Goal: Contribute content

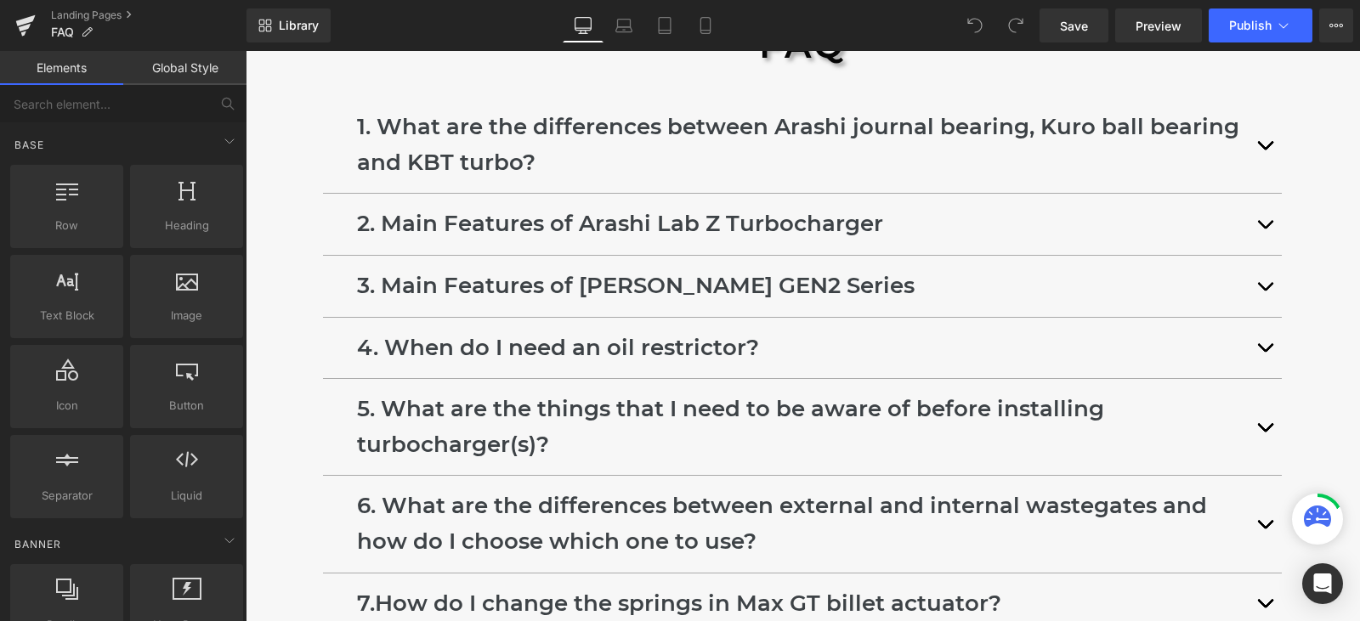
scroll to position [765, 0]
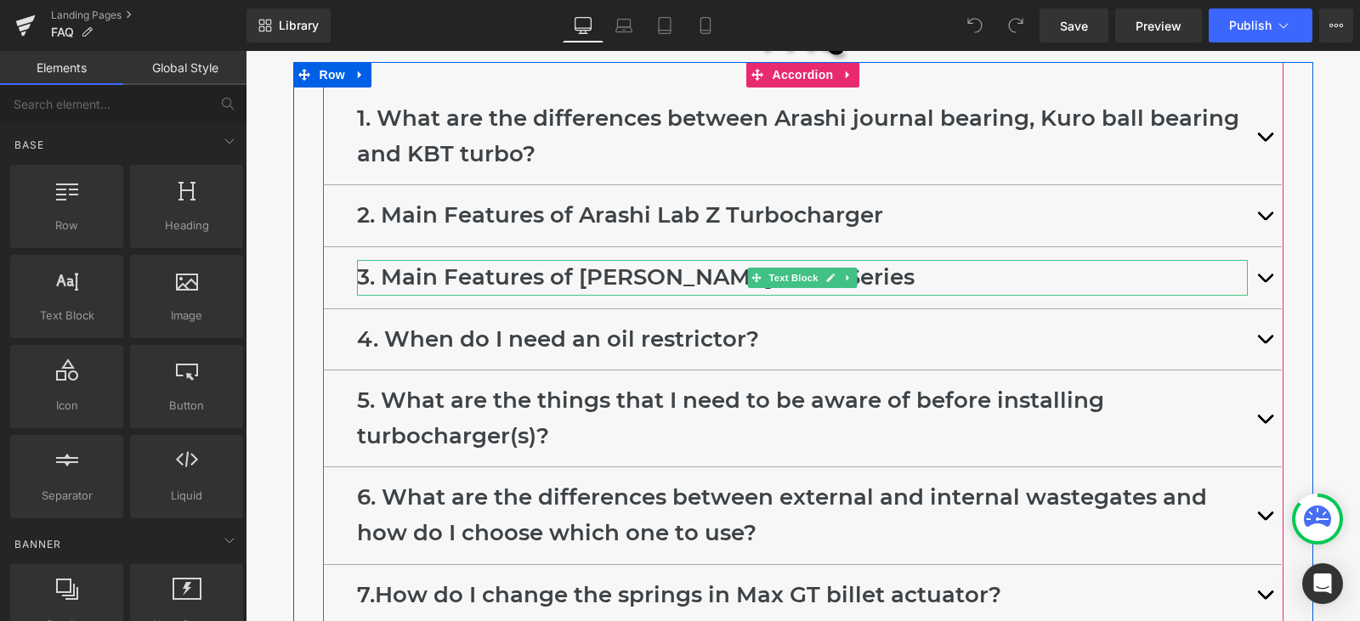
click at [686, 273] on p "3. Main Features of [PERSON_NAME] GEN2 Series" at bounding box center [802, 278] width 891 height 36
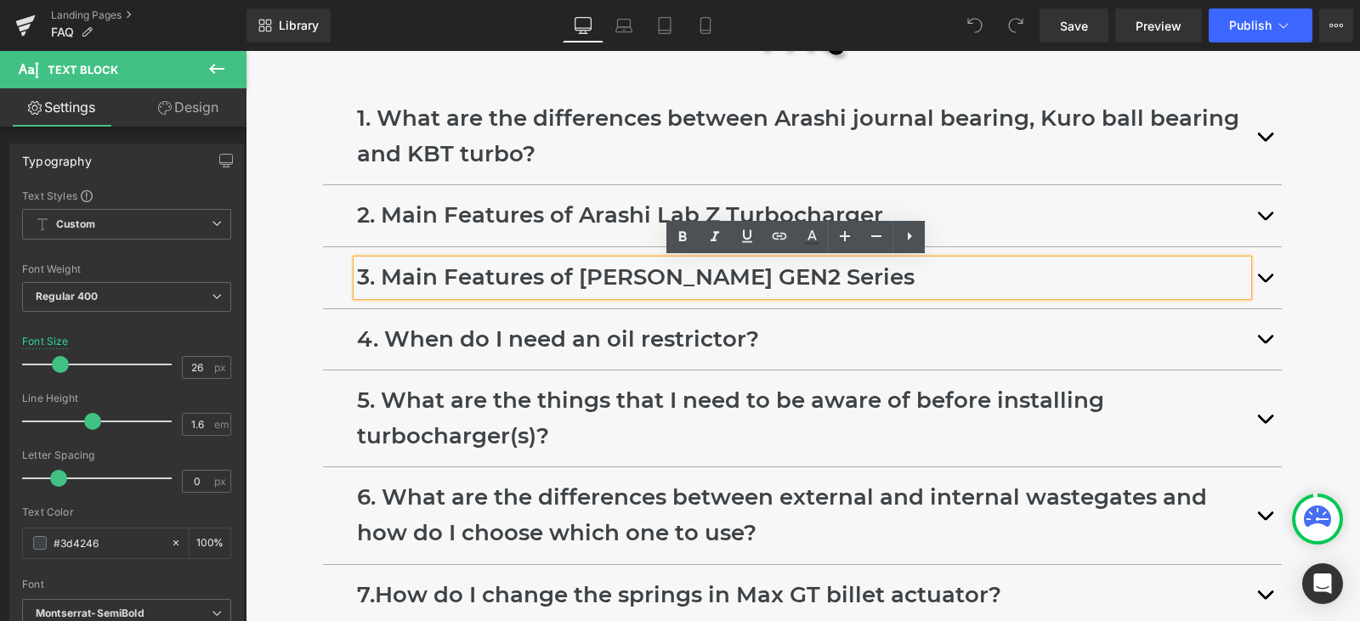
click at [1250, 282] on button "button" at bounding box center [1265, 277] width 34 height 61
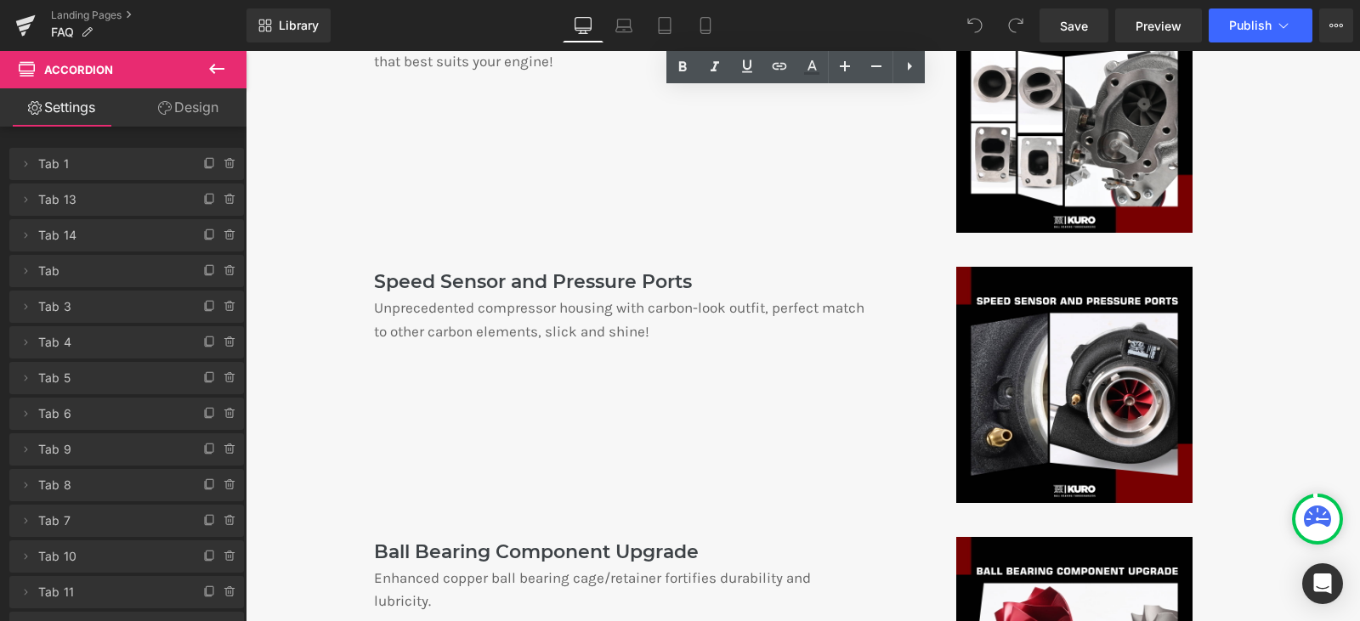
scroll to position [1700, 0]
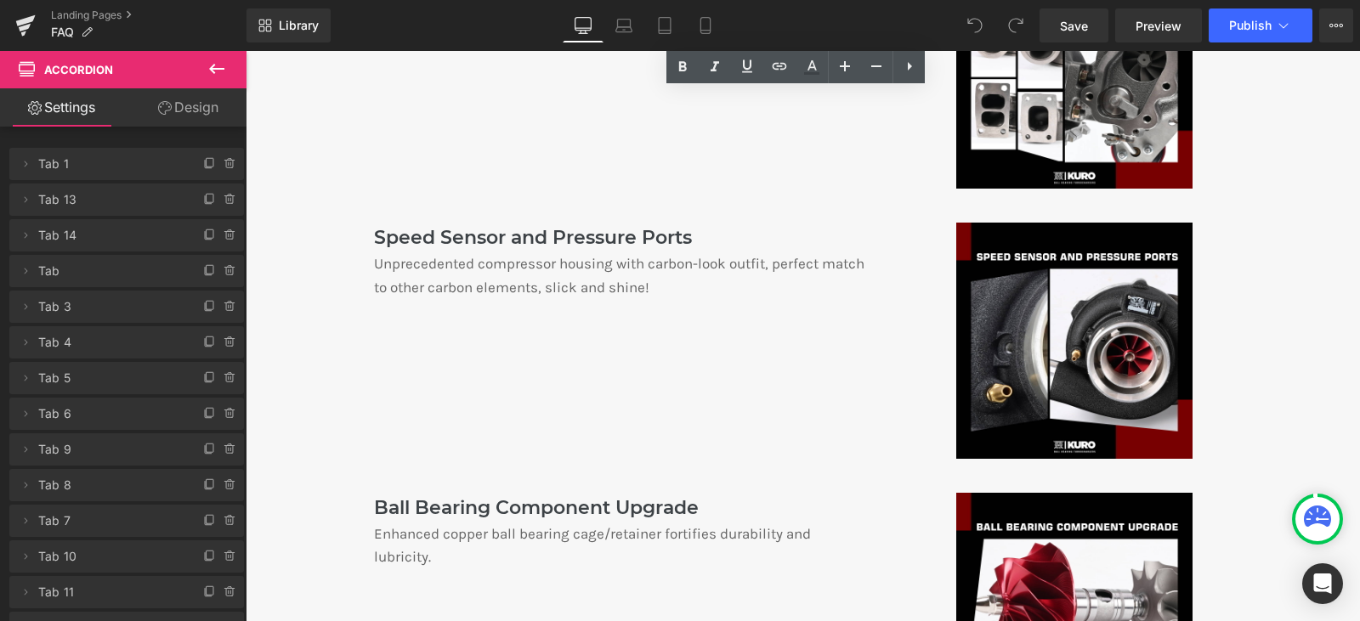
click at [601, 263] on p "Unprecedented compressor housing with carbon-look outfit, perfect match to othe…" at bounding box center [620, 275] width 493 height 46
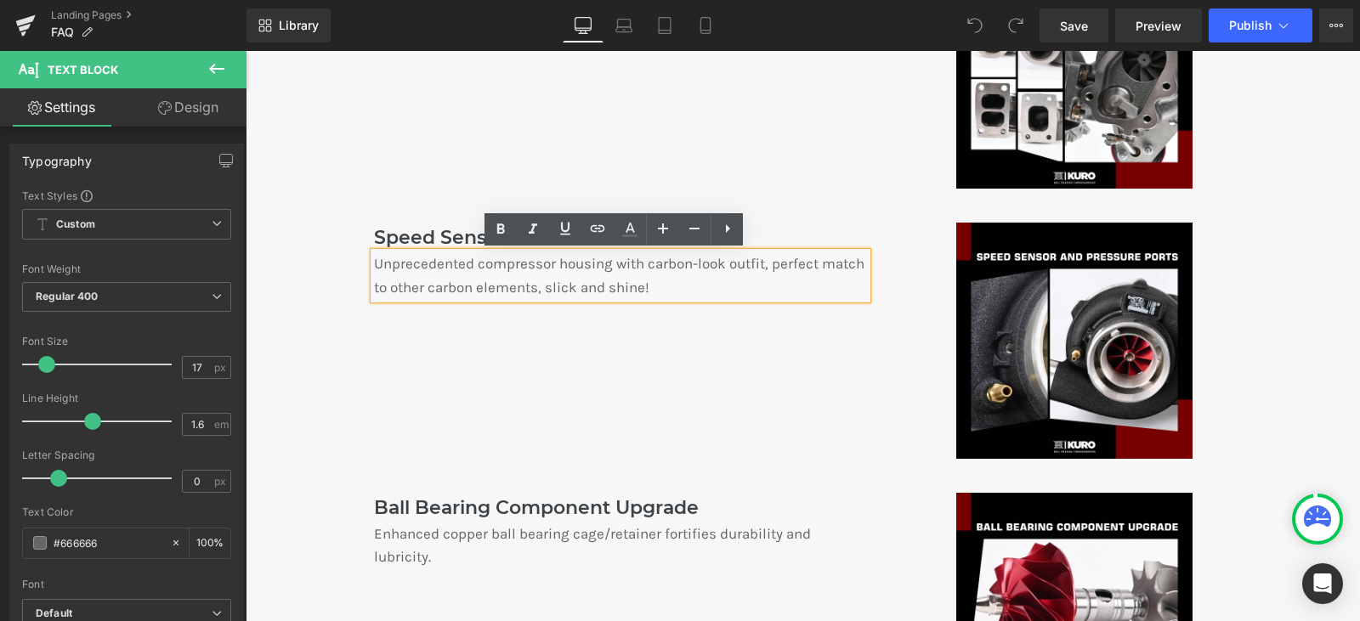
drag, startPoint x: 716, startPoint y: 292, endPoint x: 365, endPoint y: 269, distance: 351.8
click at [374, 269] on div "Unprecedented compressor housing with carbon-look outfit, perfect match to othe…" at bounding box center [620, 275] width 493 height 46
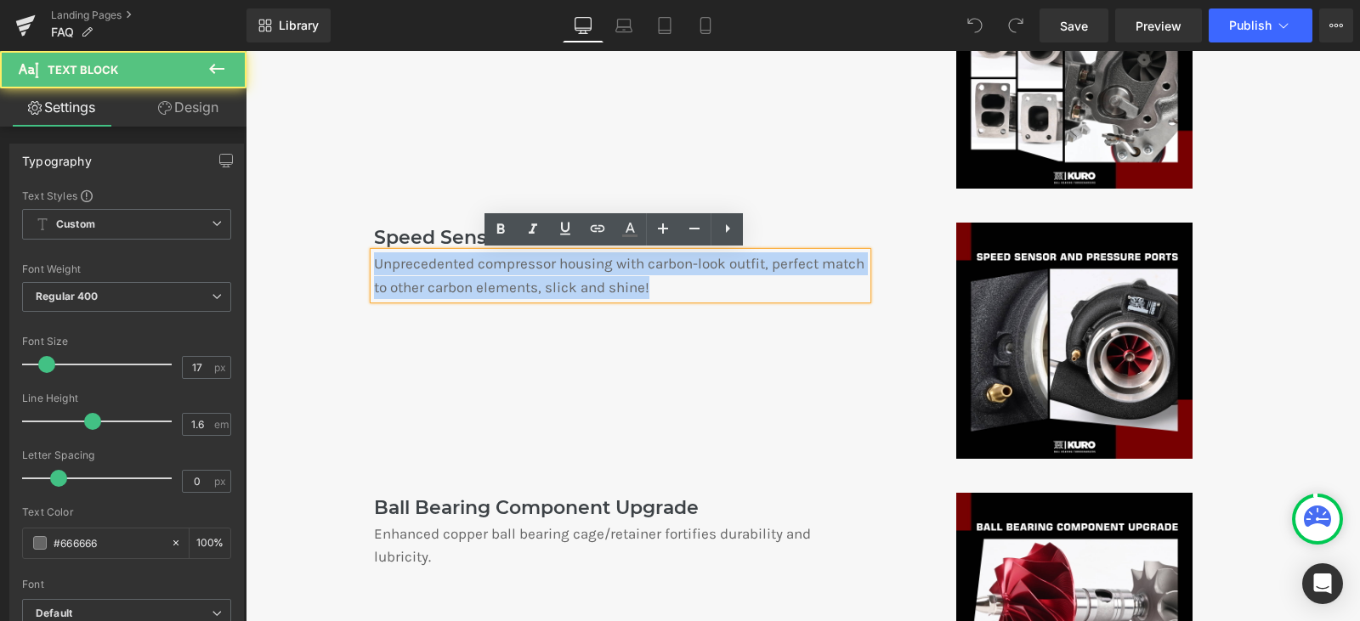
drag, startPoint x: 431, startPoint y: 266, endPoint x: 702, endPoint y: 289, distance: 272.1
click at [702, 289] on p "Unprecedented compressor housing with carbon-look outfit, perfect match to othe…" at bounding box center [620, 275] width 493 height 46
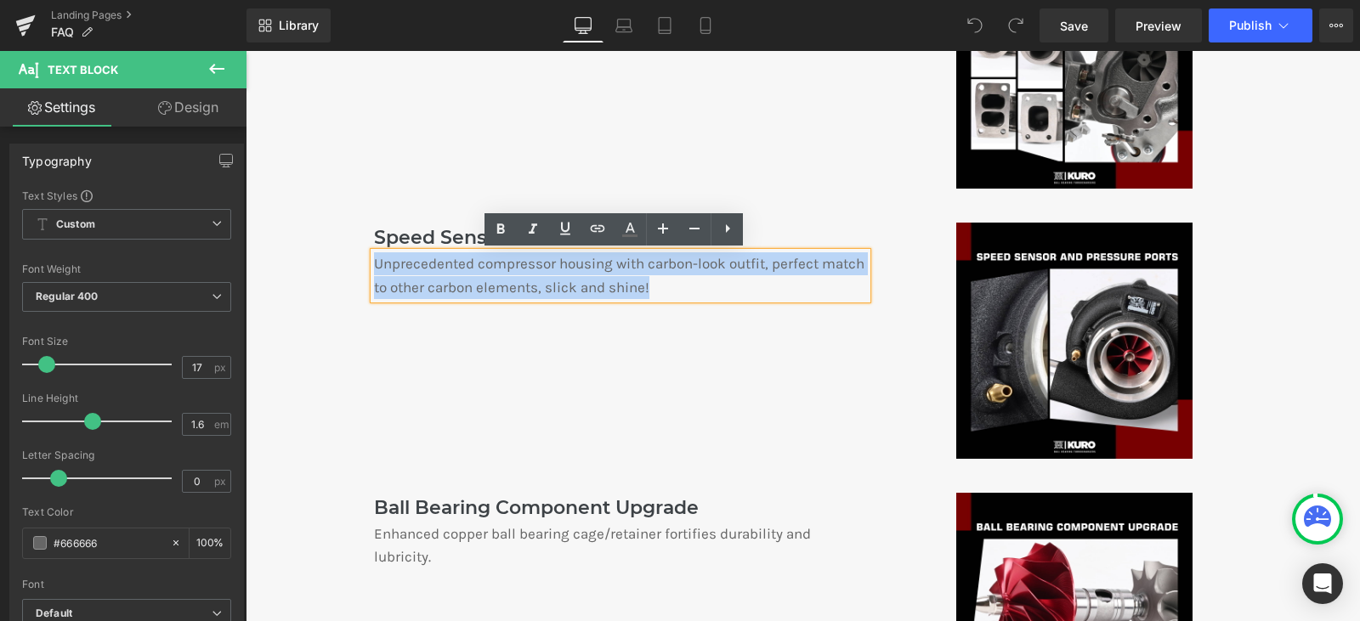
paste div
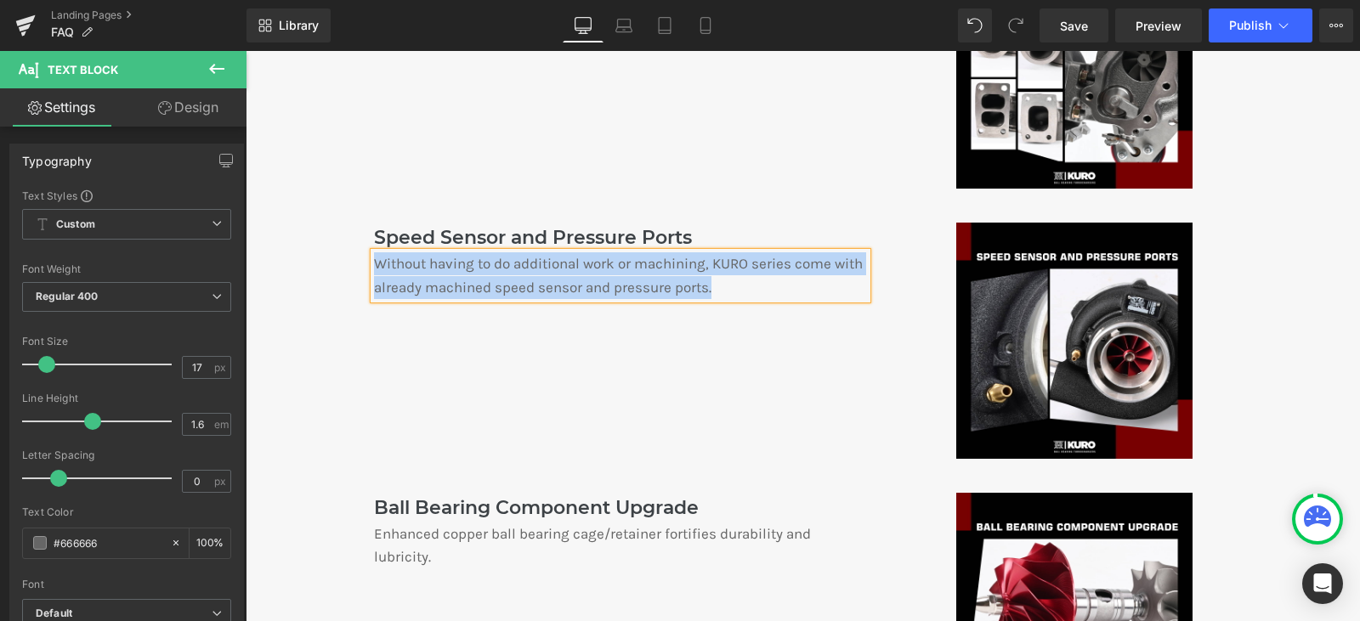
drag, startPoint x: 761, startPoint y: 292, endPoint x: 371, endPoint y: 264, distance: 391.2
click at [374, 264] on p "Without having to do additional work or machining, KURO series come with alread…" at bounding box center [620, 275] width 493 height 46
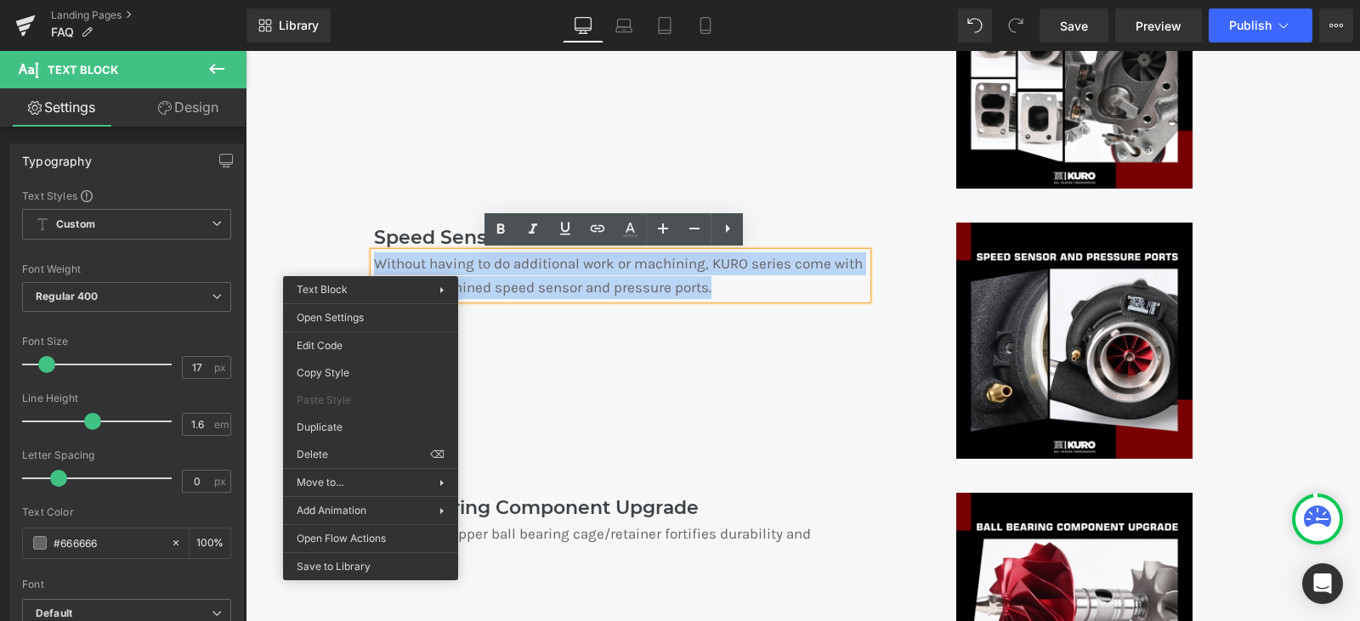
copy p "Without having to do additional work or machining, KURO series come with alread…"
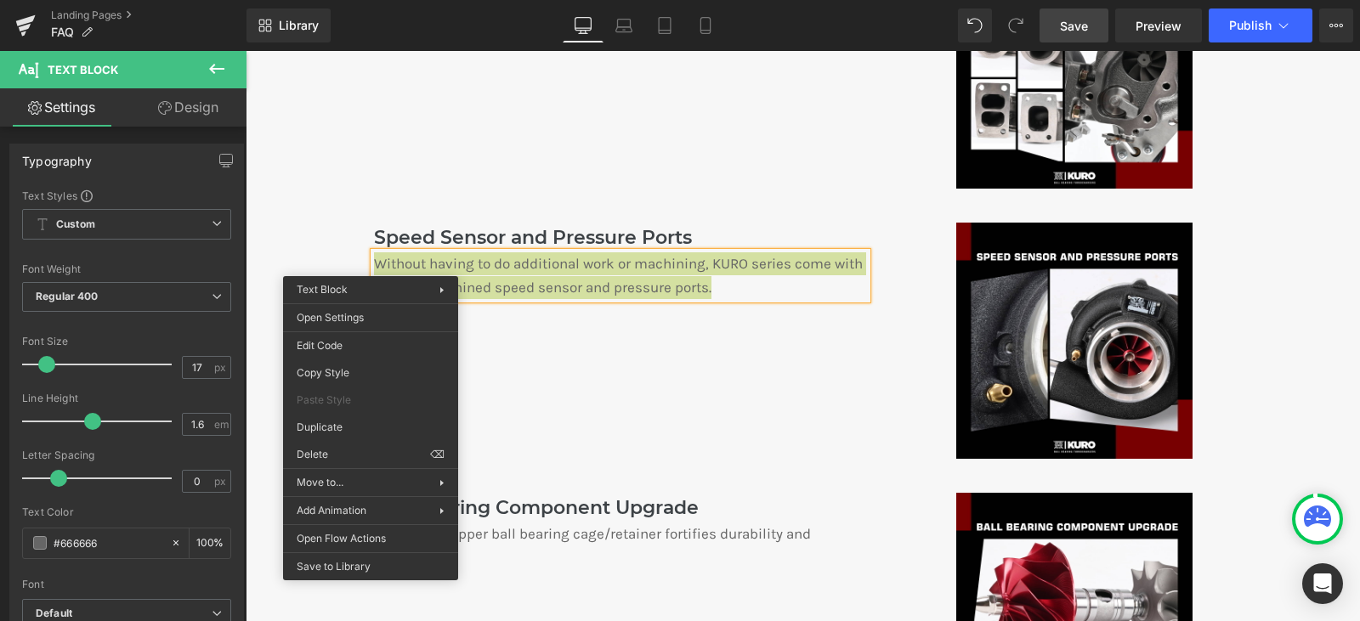
click at [1079, 26] on span "Save" at bounding box center [1074, 26] width 28 height 18
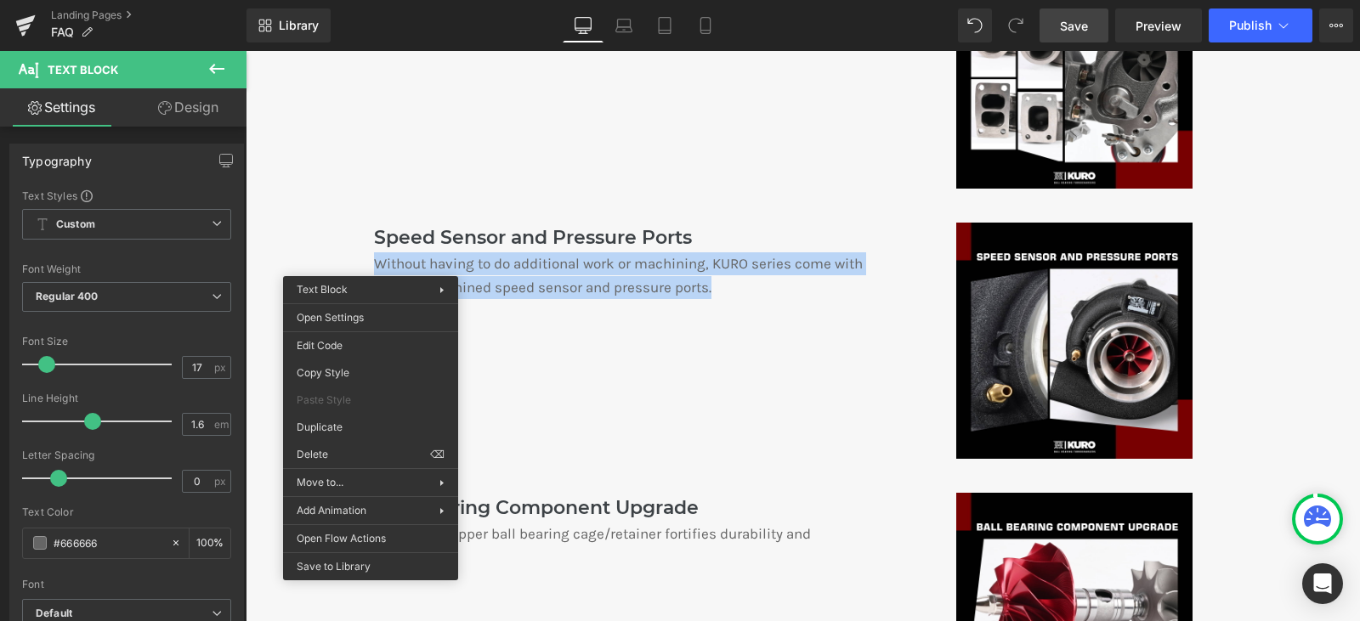
click at [854, 375] on div "Speed Sensor and Pressure Ports Text Block Without having to do additional work…" at bounding box center [802, 332] width 933 height 270
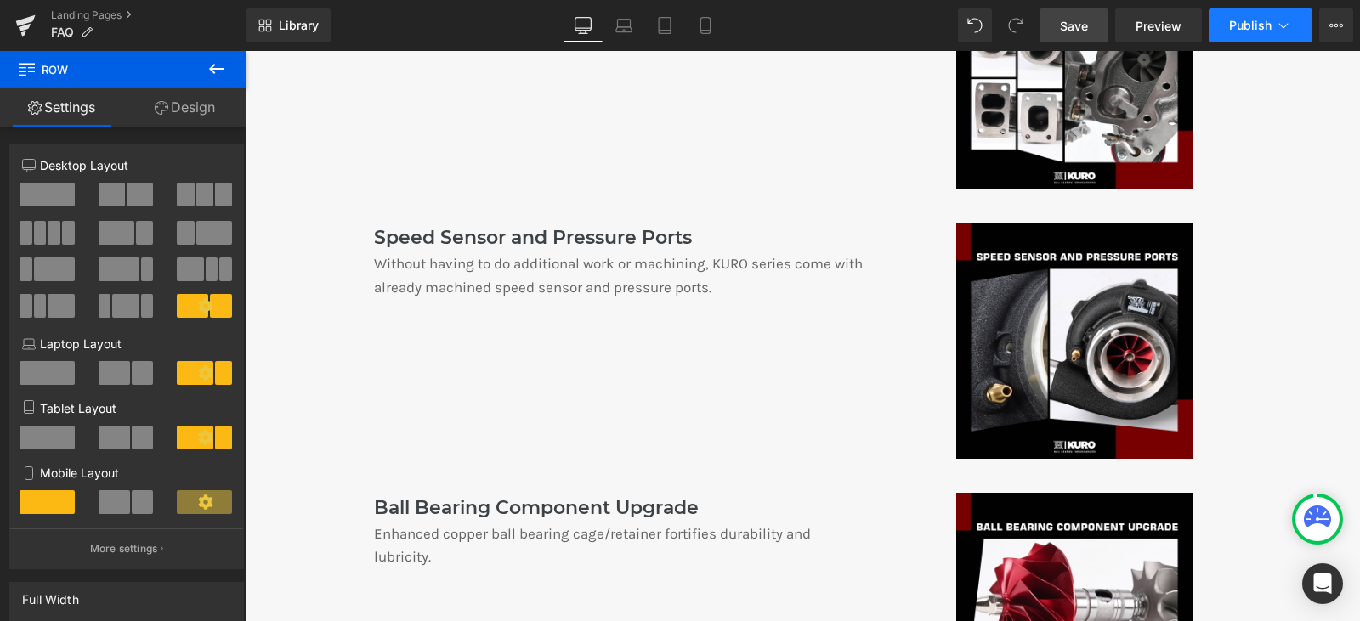
click at [1233, 28] on span "Publish" at bounding box center [1250, 26] width 43 height 14
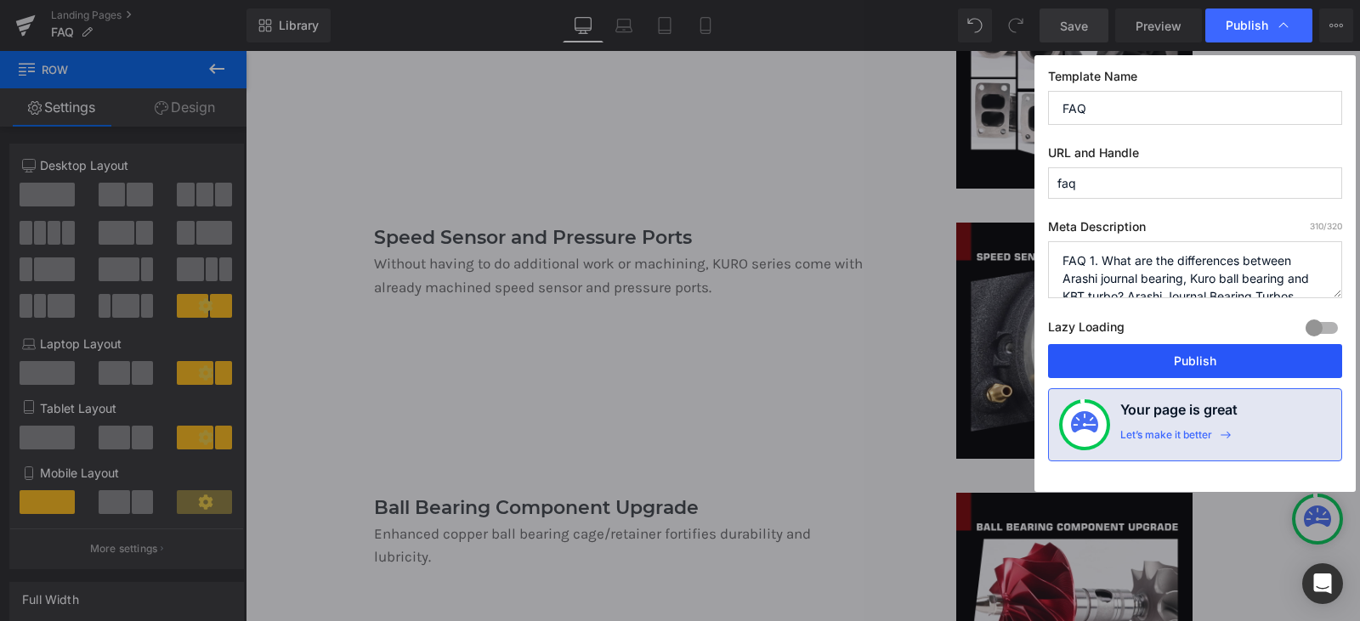
drag, startPoint x: 1171, startPoint y: 354, endPoint x: 940, endPoint y: 545, distance: 299.4
click at [1171, 354] on button "Publish" at bounding box center [1195, 361] width 294 height 34
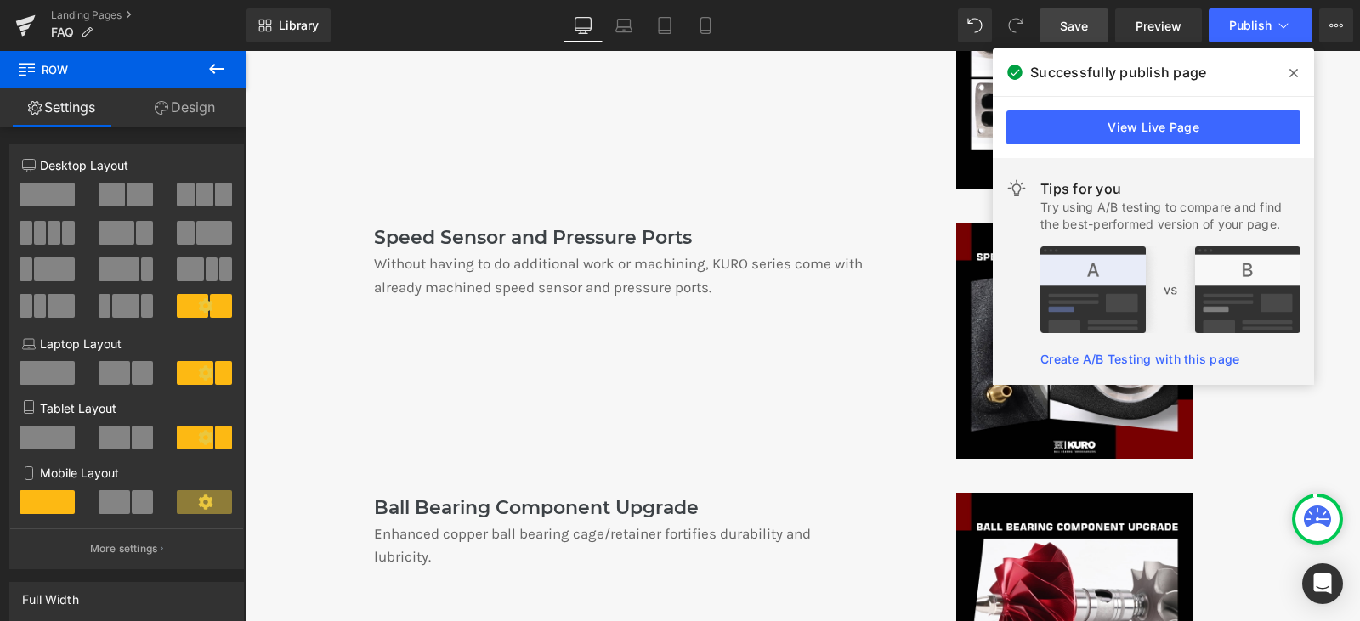
click at [1287, 71] on span at bounding box center [1293, 73] width 27 height 27
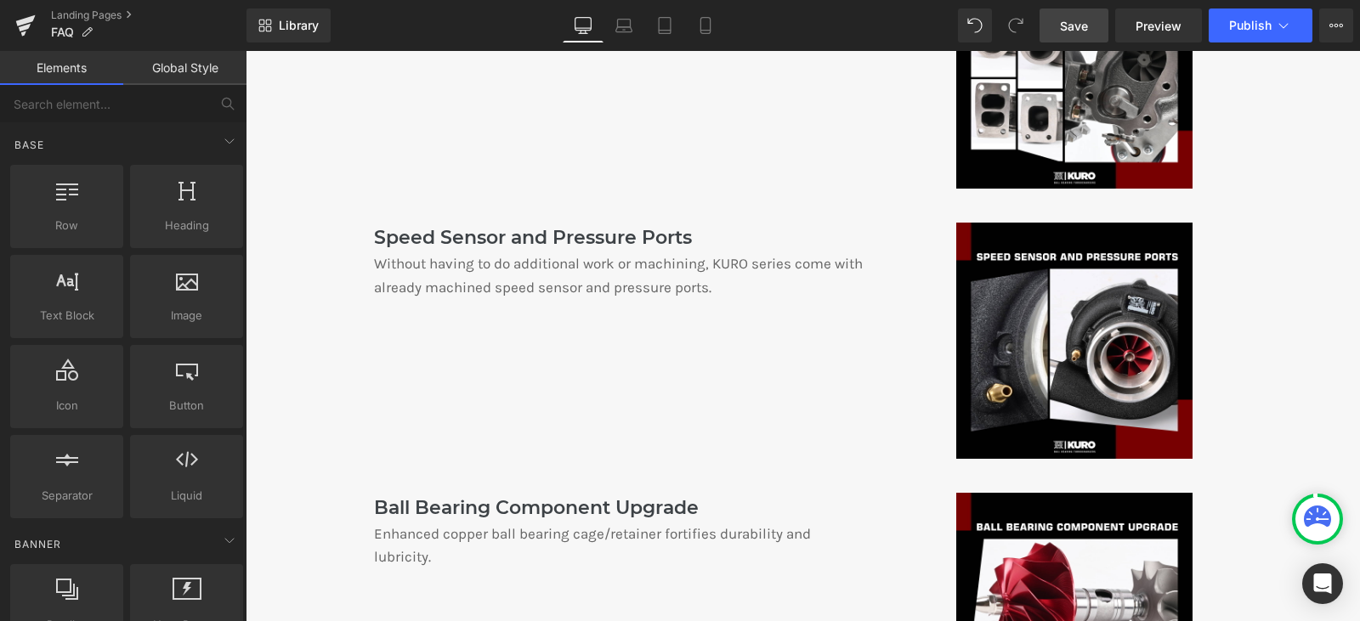
click at [1318, 136] on div "Hero Banner Liquid Row FAQ Heading 1. What are the differences between Arashi j…" at bounding box center [803, 108] width 1114 height 3285
click at [246, 51] on div at bounding box center [246, 51] width 0 height 0
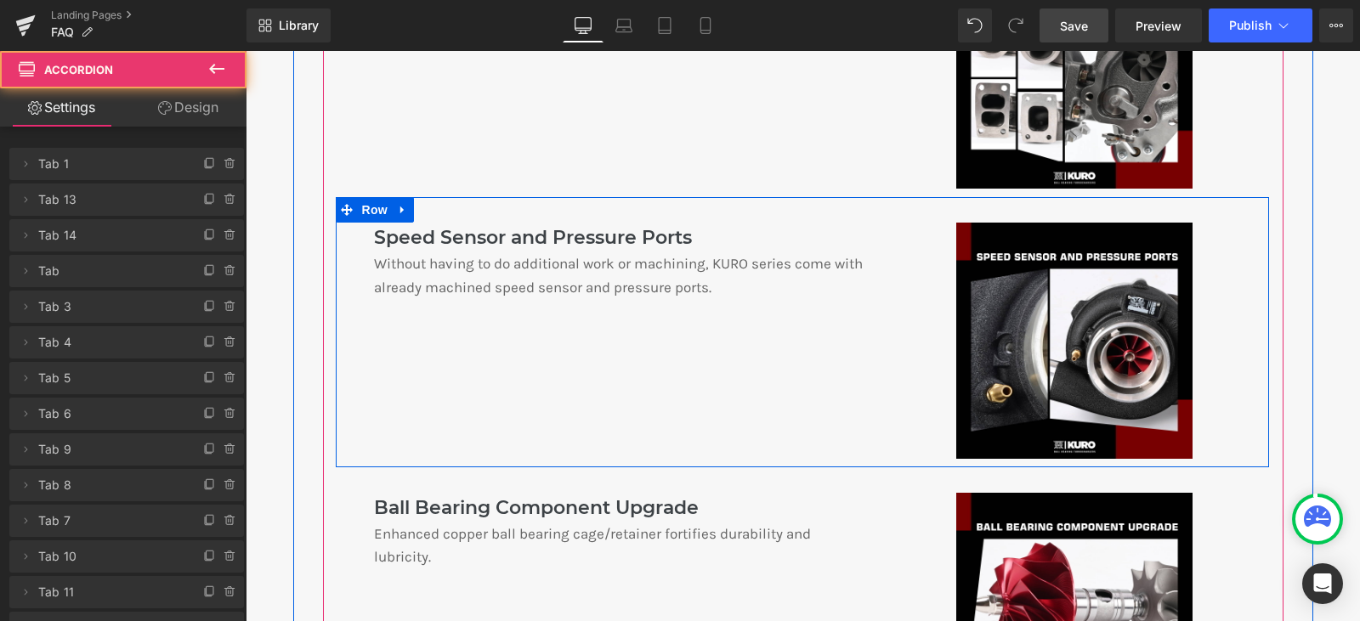
click at [547, 326] on div "Speed Sensor and Pressure Ports Text Block Without having to do additional work…" at bounding box center [802, 332] width 933 height 270
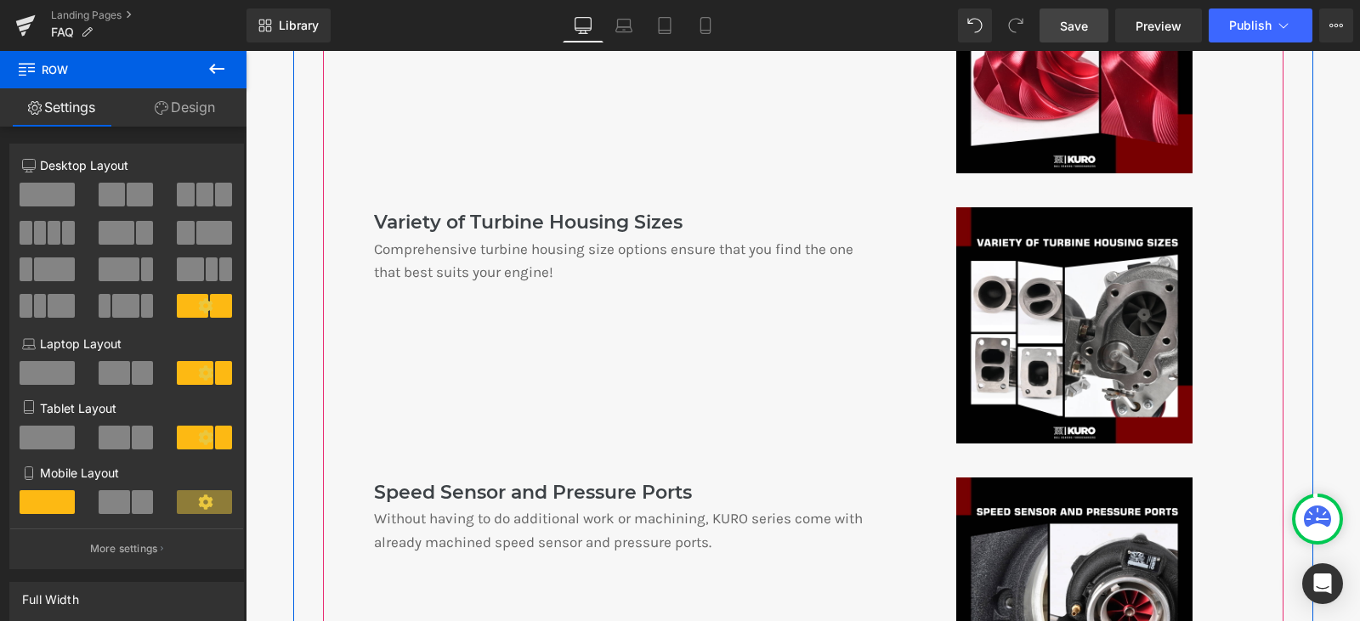
scroll to position [1360, 0]
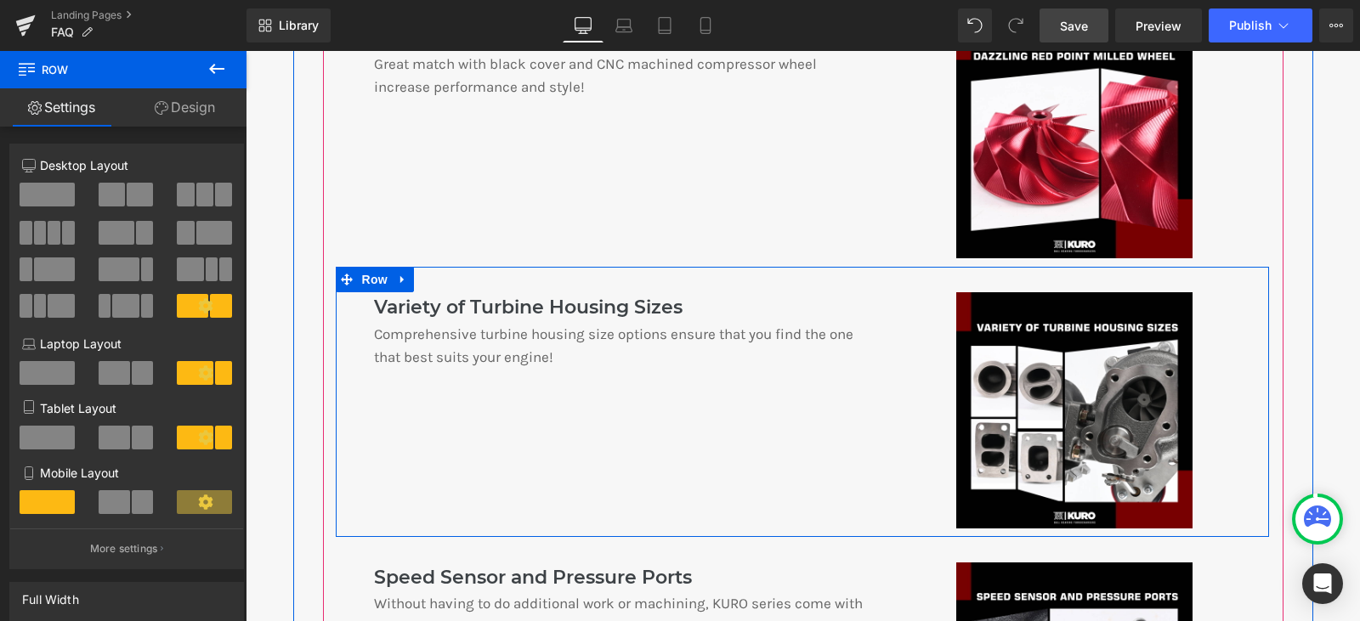
click at [594, 371] on div "Variety of Turbine Housing Sizes Text Block Comprehensive turbine housing size …" at bounding box center [802, 402] width 933 height 270
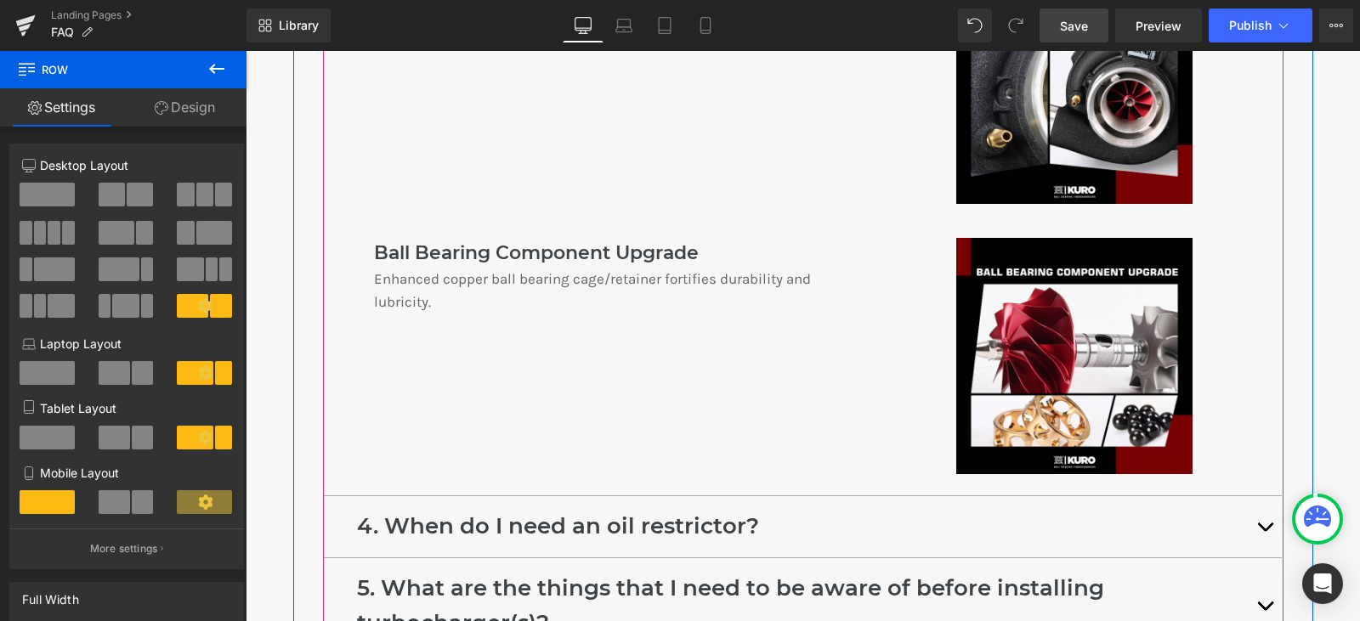
scroll to position [2040, 0]
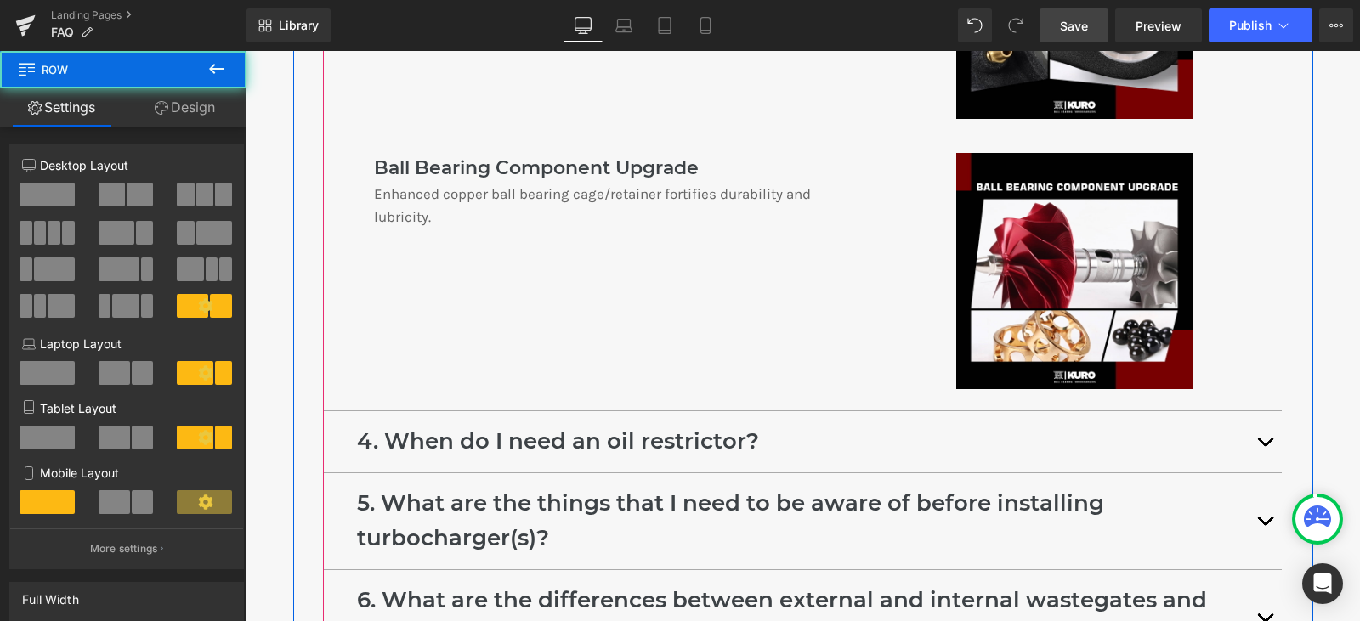
click at [583, 326] on div "Ball Bearing Component Upgrade Text Block Enhanced copper ball bearing cage/ret…" at bounding box center [802, 263] width 933 height 270
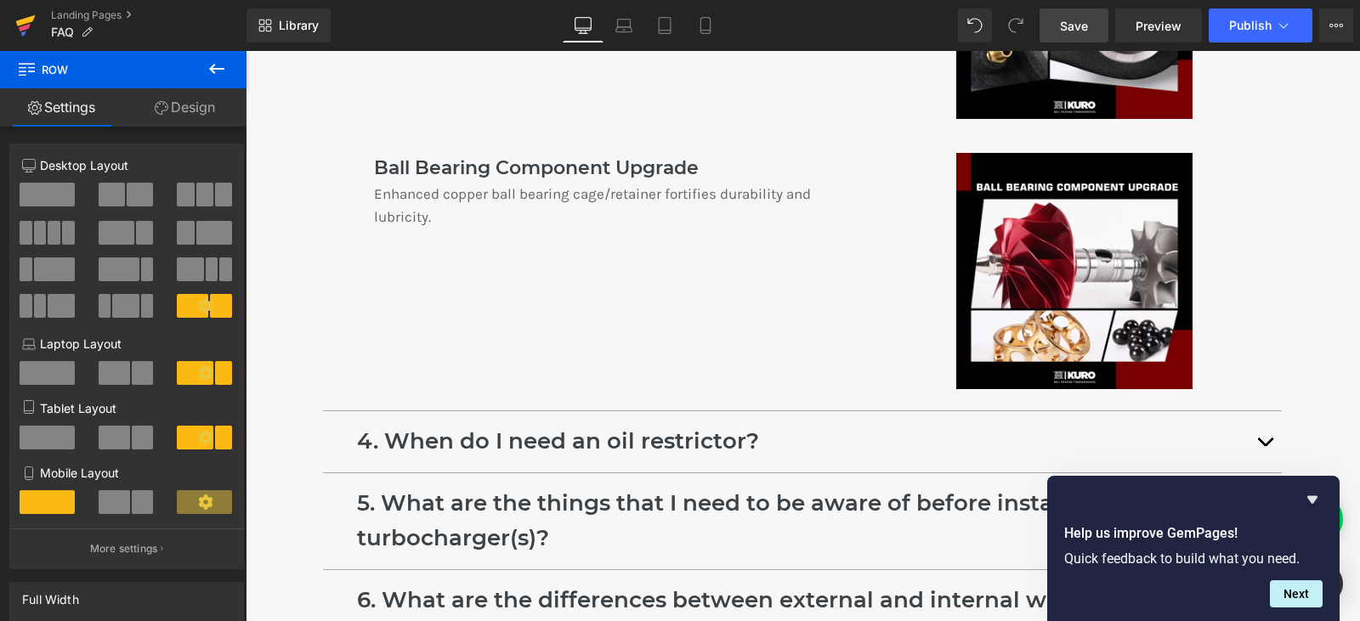
click at [18, 27] on icon at bounding box center [25, 25] width 20 height 43
click at [1264, 21] on span "Publish" at bounding box center [1250, 26] width 43 height 14
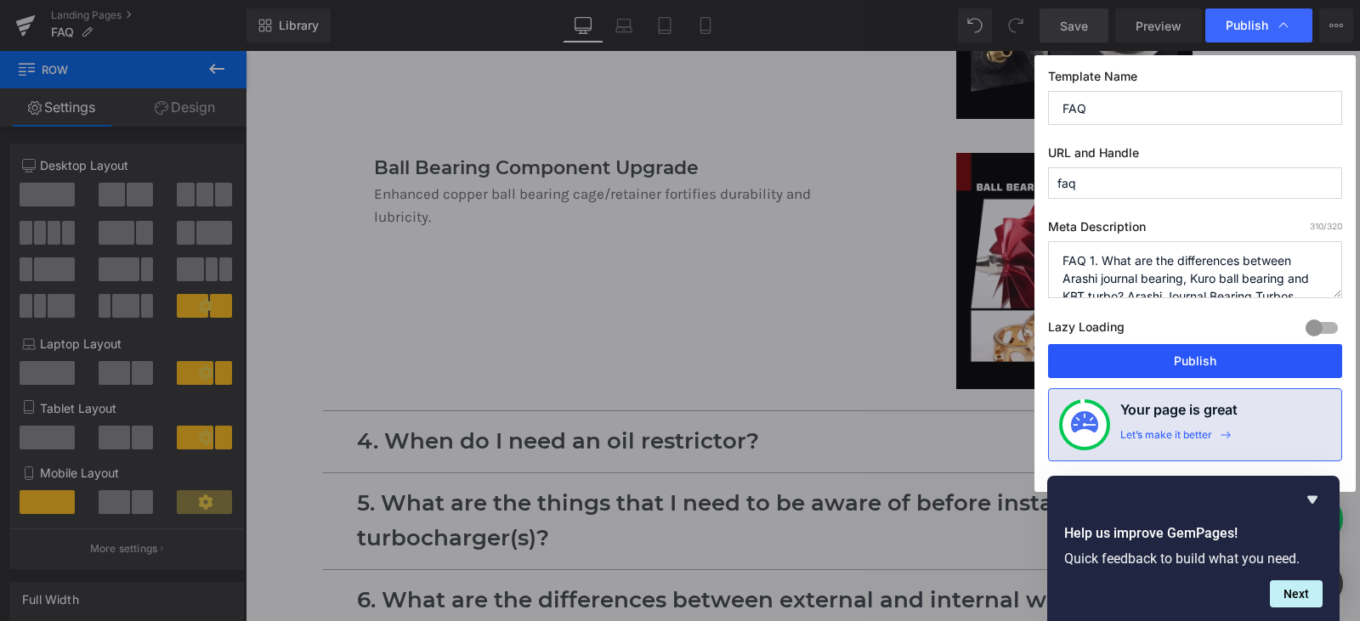
click at [1220, 366] on button "Publish" at bounding box center [1195, 361] width 294 height 34
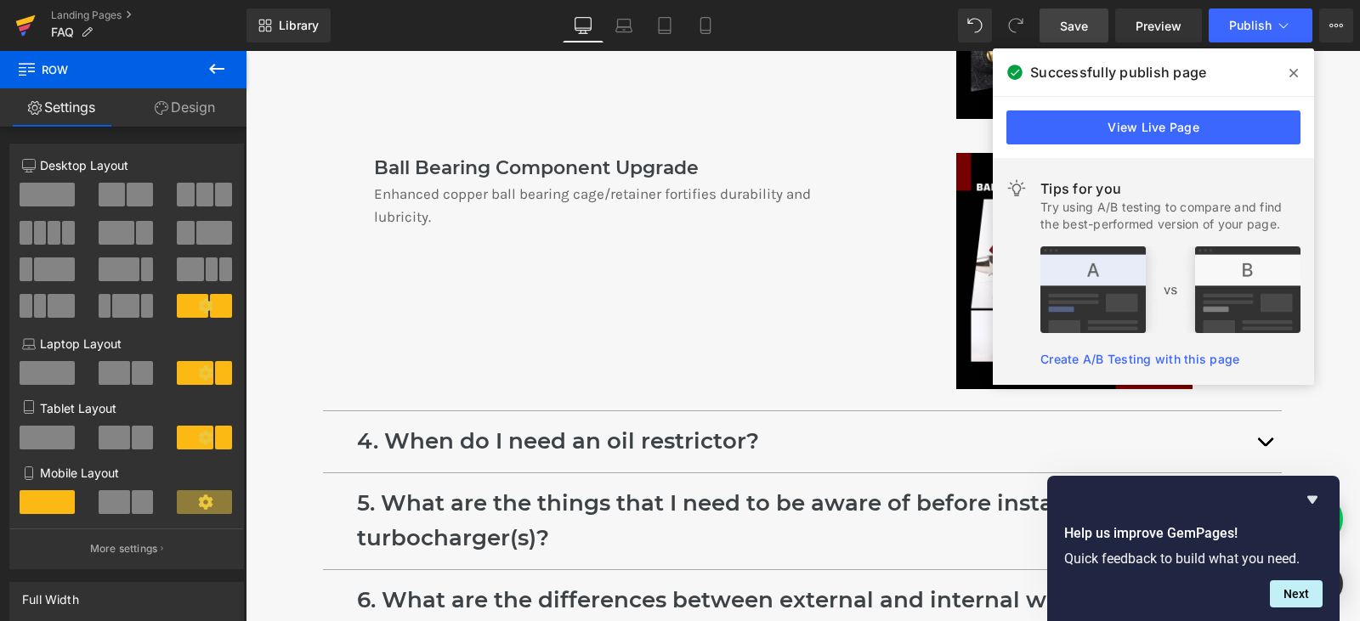
click at [20, 10] on icon at bounding box center [25, 25] width 20 height 43
